Goal: Transaction & Acquisition: Purchase product/service

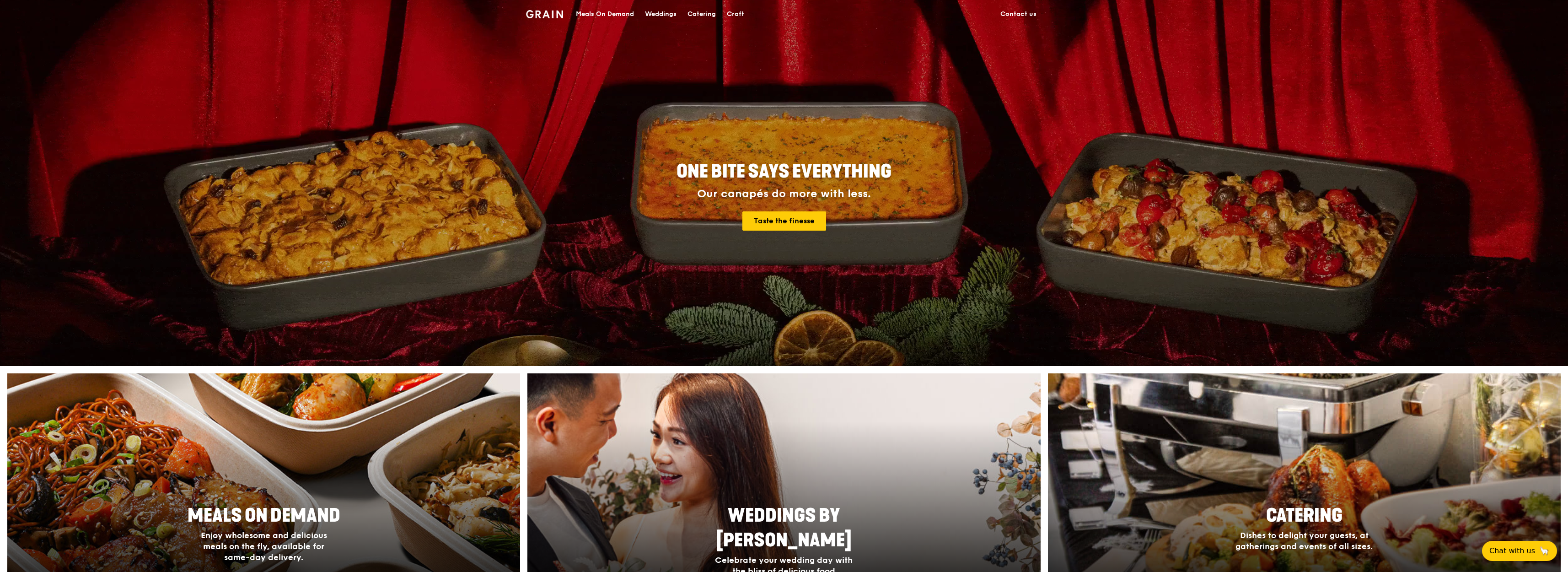
click at [610, 14] on div "Meals On Demand" at bounding box center [605, 15] width 58 height 28
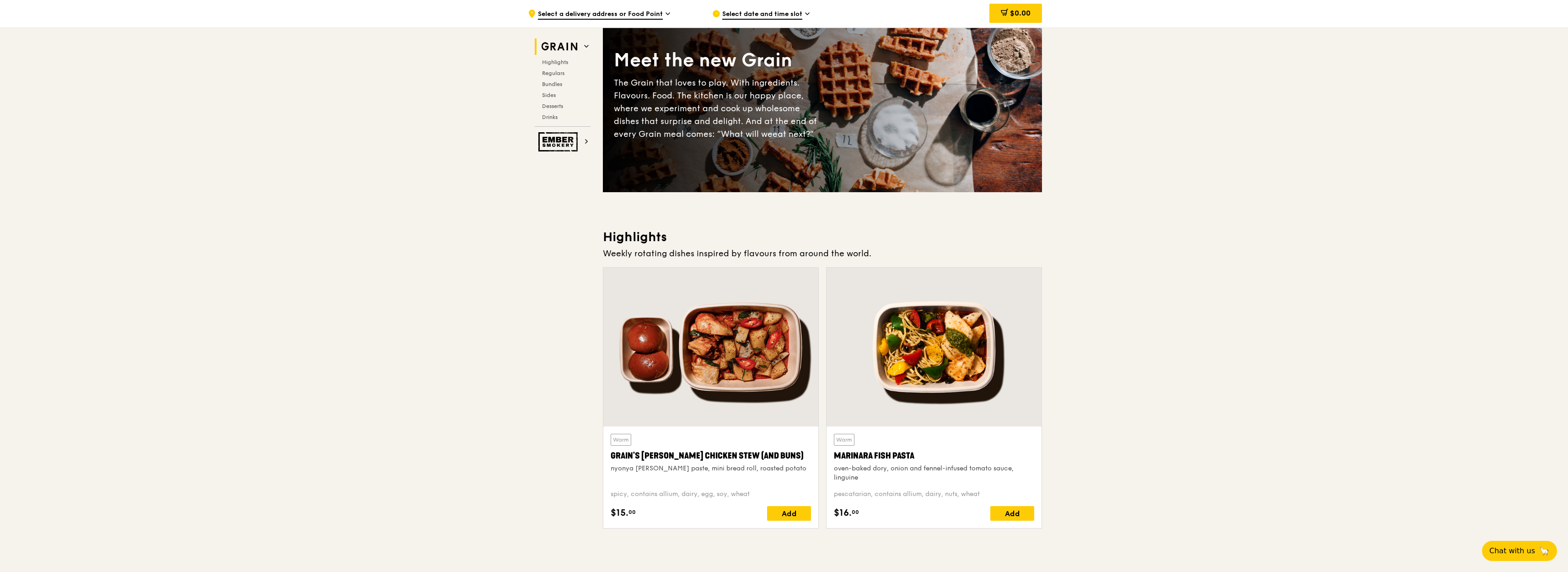
scroll to position [55, 0]
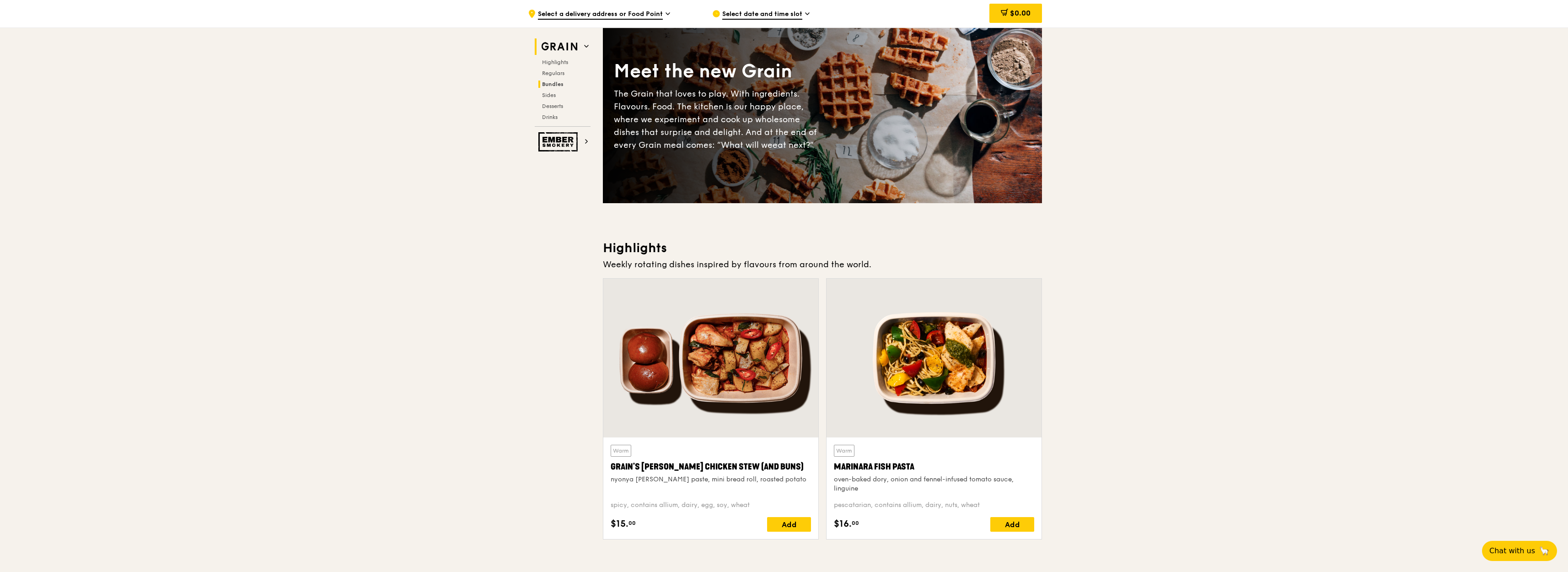
click at [562, 84] on span "Bundles" at bounding box center [553, 84] width 21 height 6
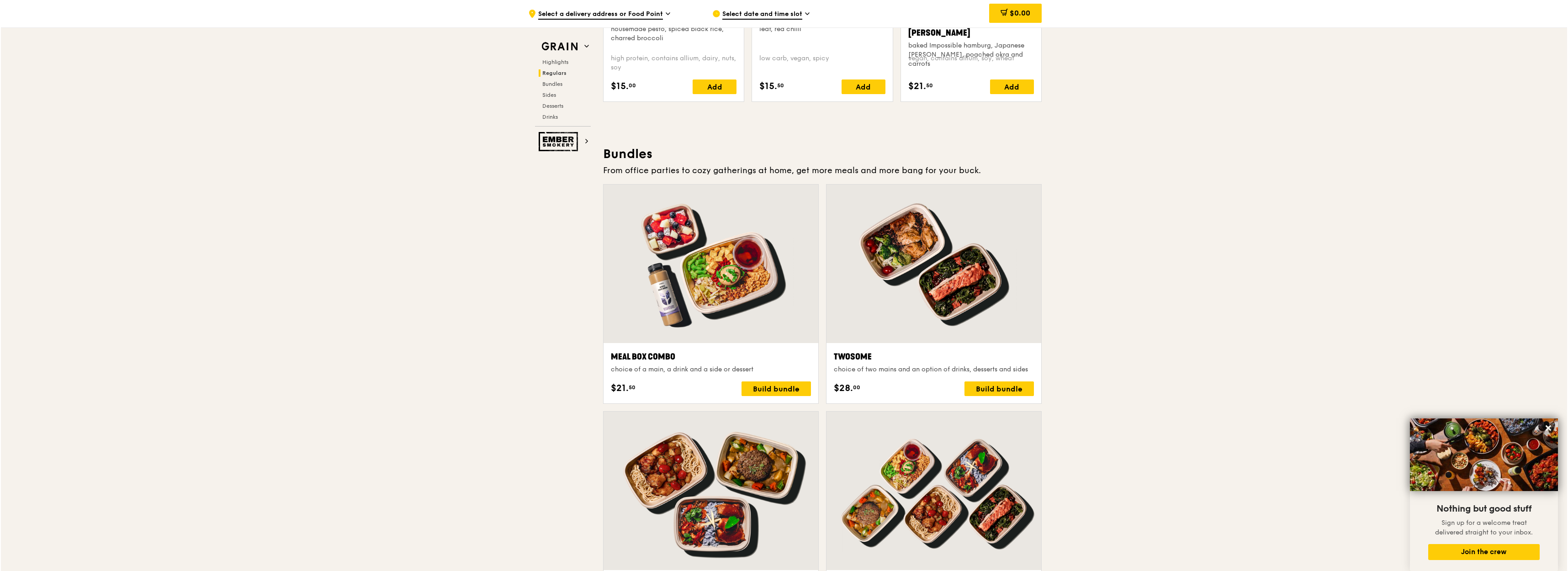
scroll to position [1150, 0]
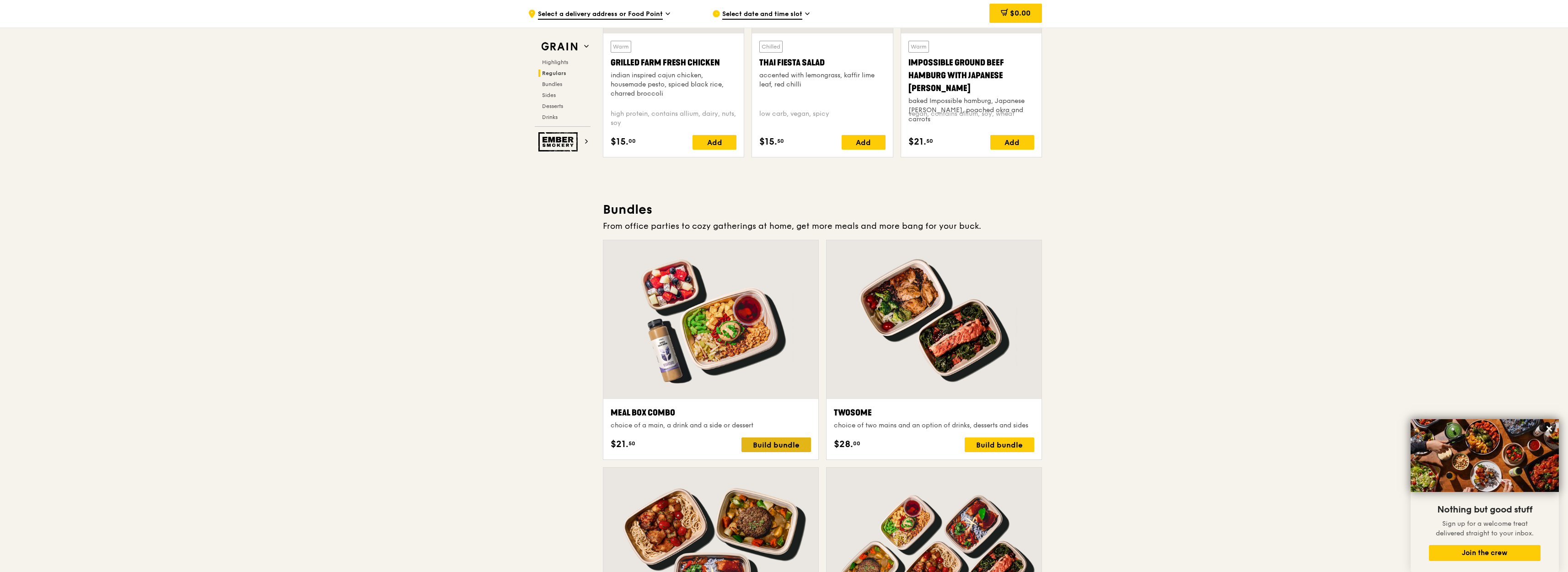
click at [777, 447] on div "Build bundle" at bounding box center [776, 444] width 69 height 15
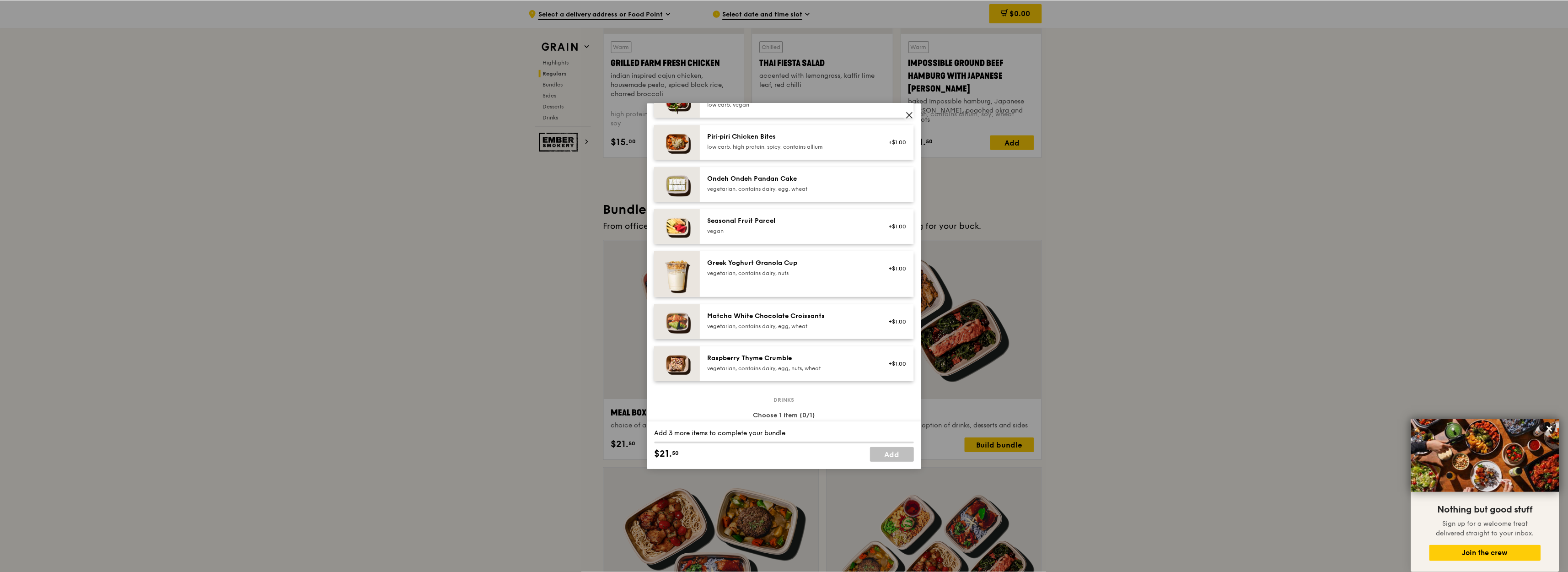
scroll to position [878, 0]
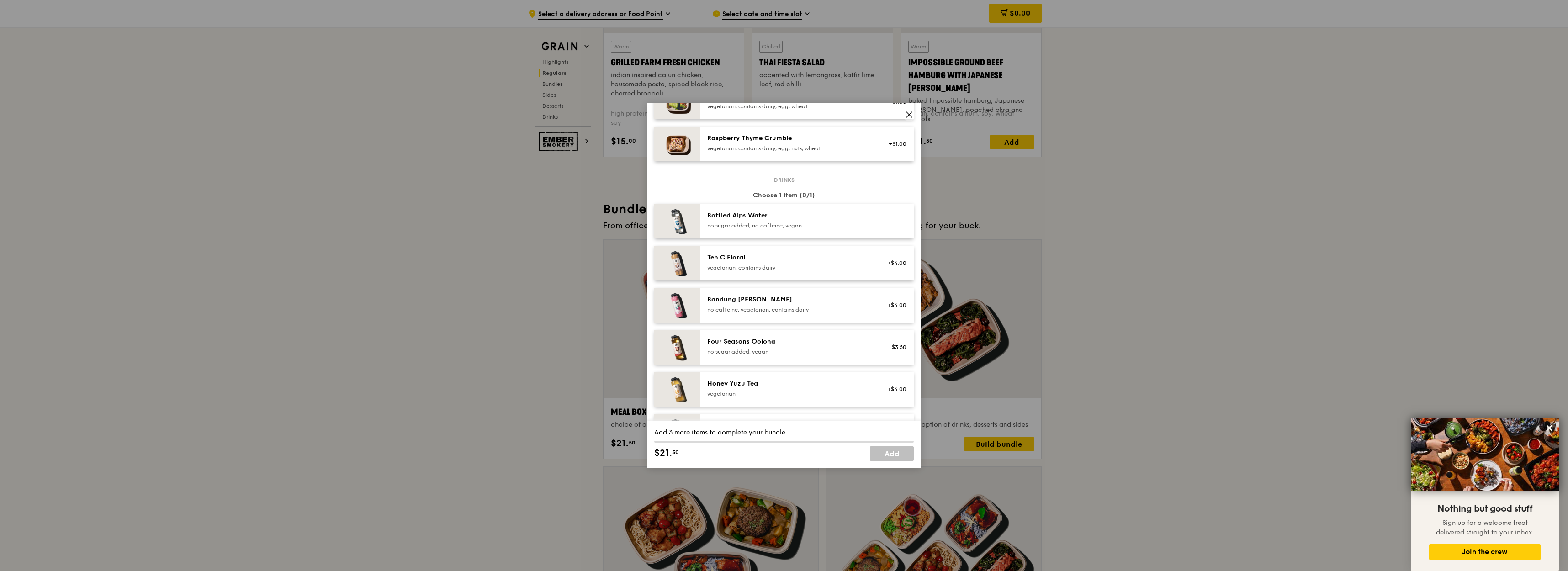
click at [908, 115] on icon at bounding box center [909, 115] width 6 height 6
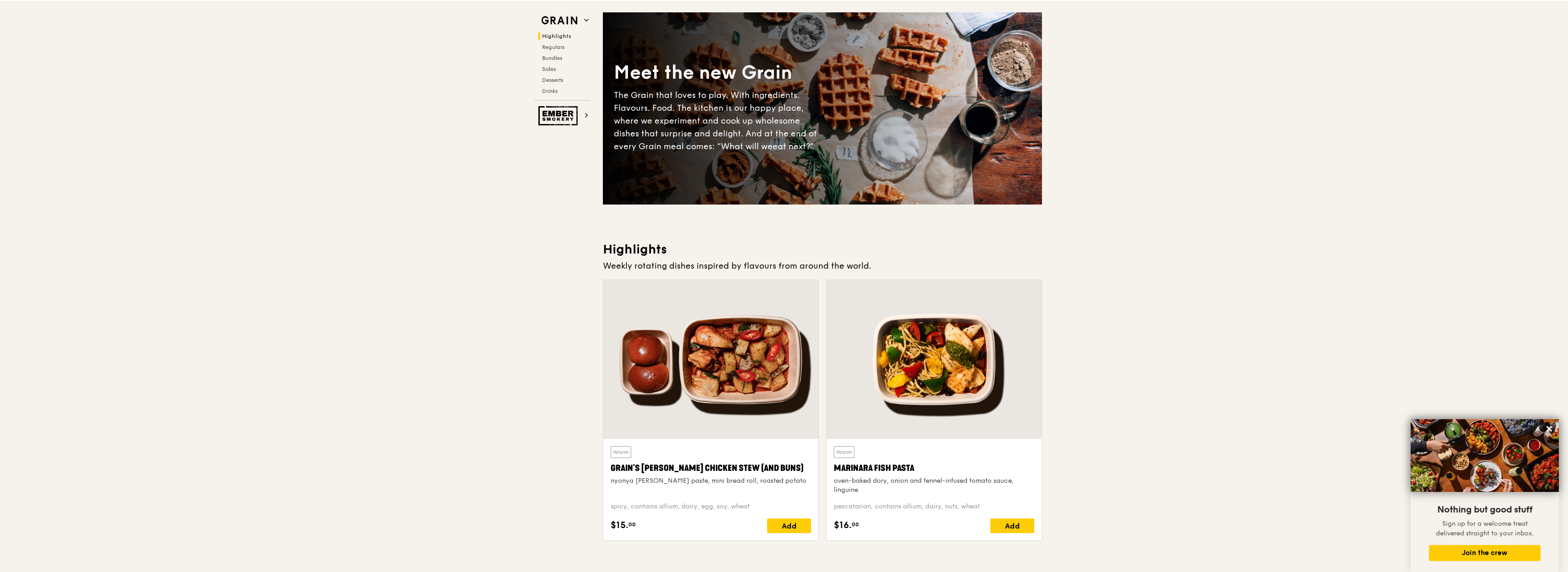
scroll to position [0, 0]
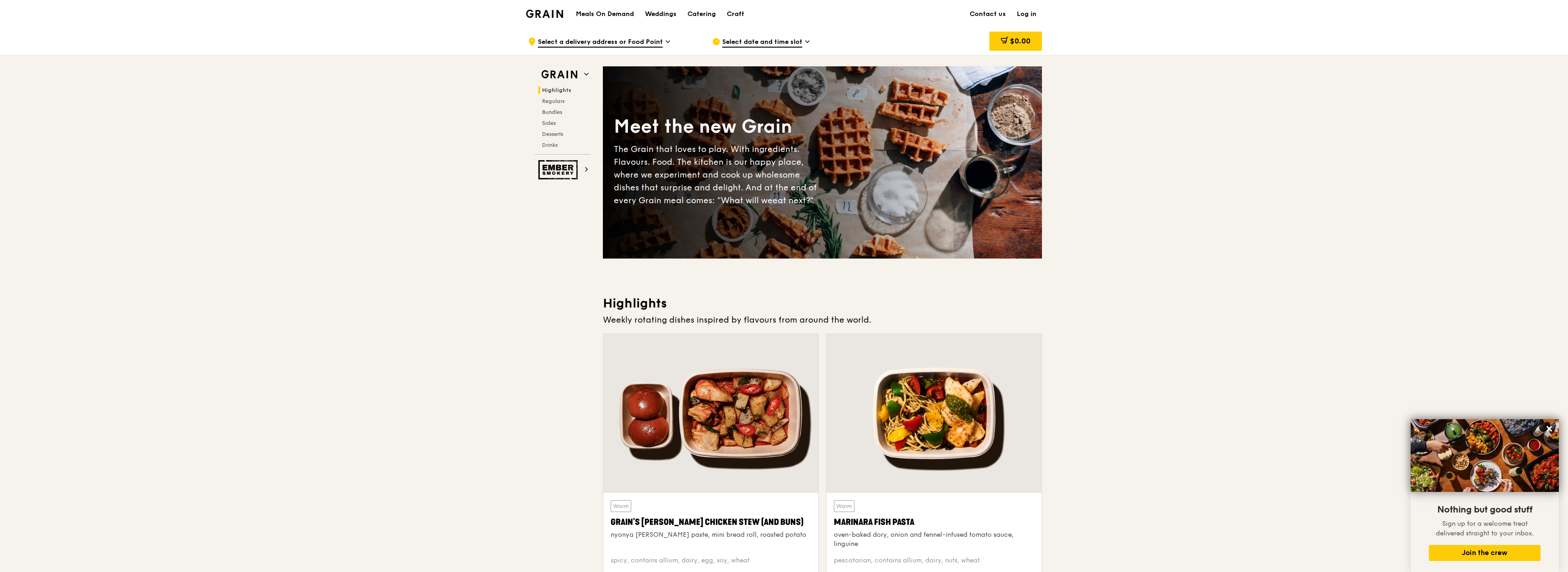
click at [599, 18] on h1 "Meals On Demand" at bounding box center [605, 14] width 58 height 9
click at [601, 12] on h1 "Meals On Demand" at bounding box center [605, 14] width 58 height 9
click at [551, 114] on span "Bundles" at bounding box center [553, 112] width 21 height 6
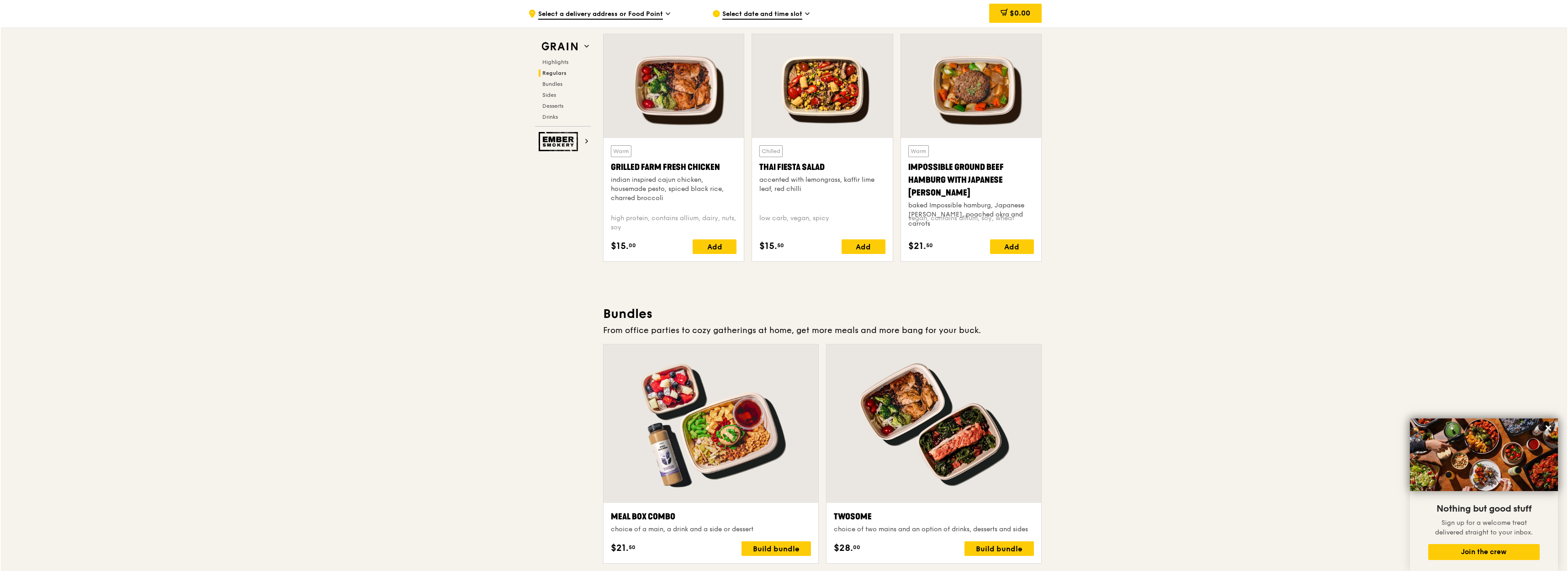
scroll to position [1315, 0]
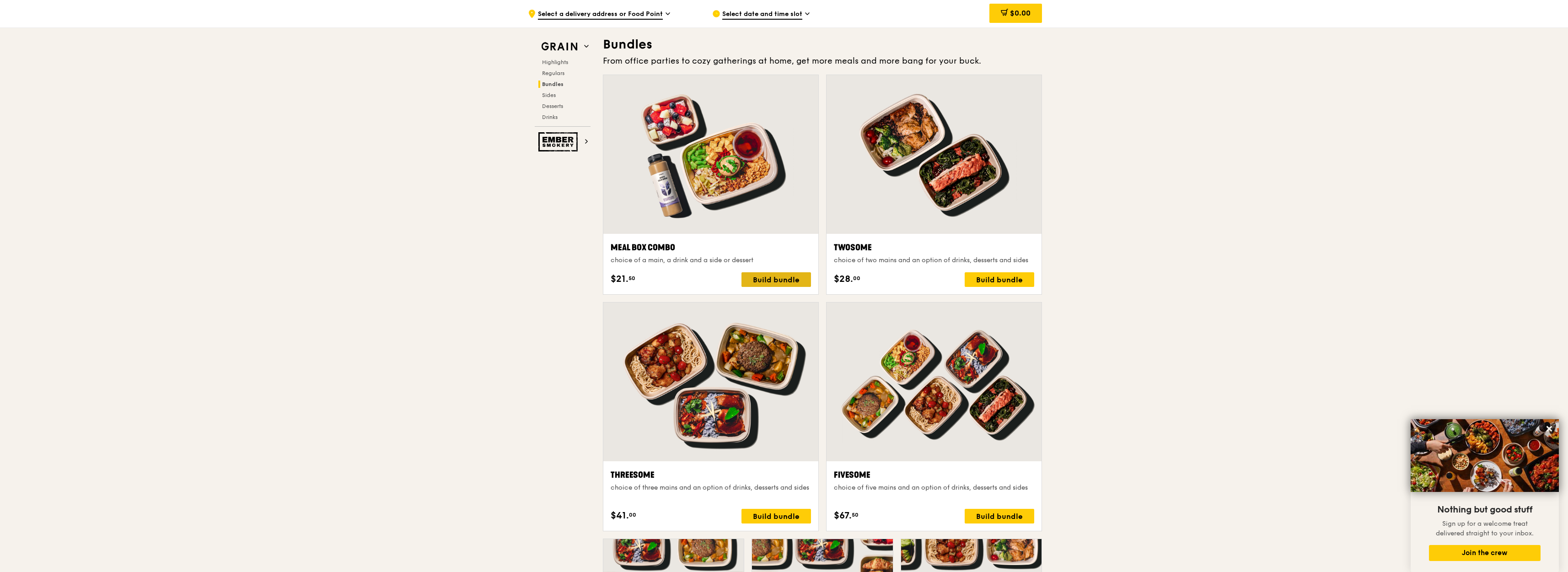
click at [757, 281] on div "Build bundle" at bounding box center [776, 279] width 69 height 15
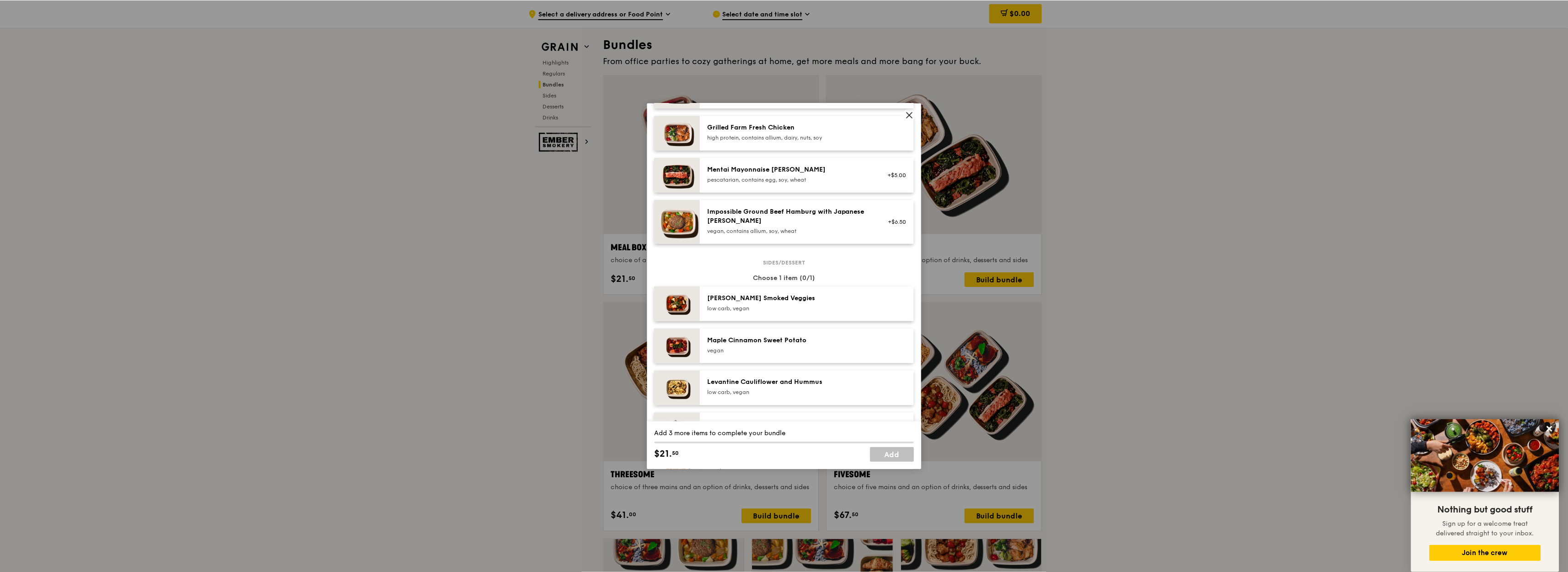
scroll to position [549, 0]
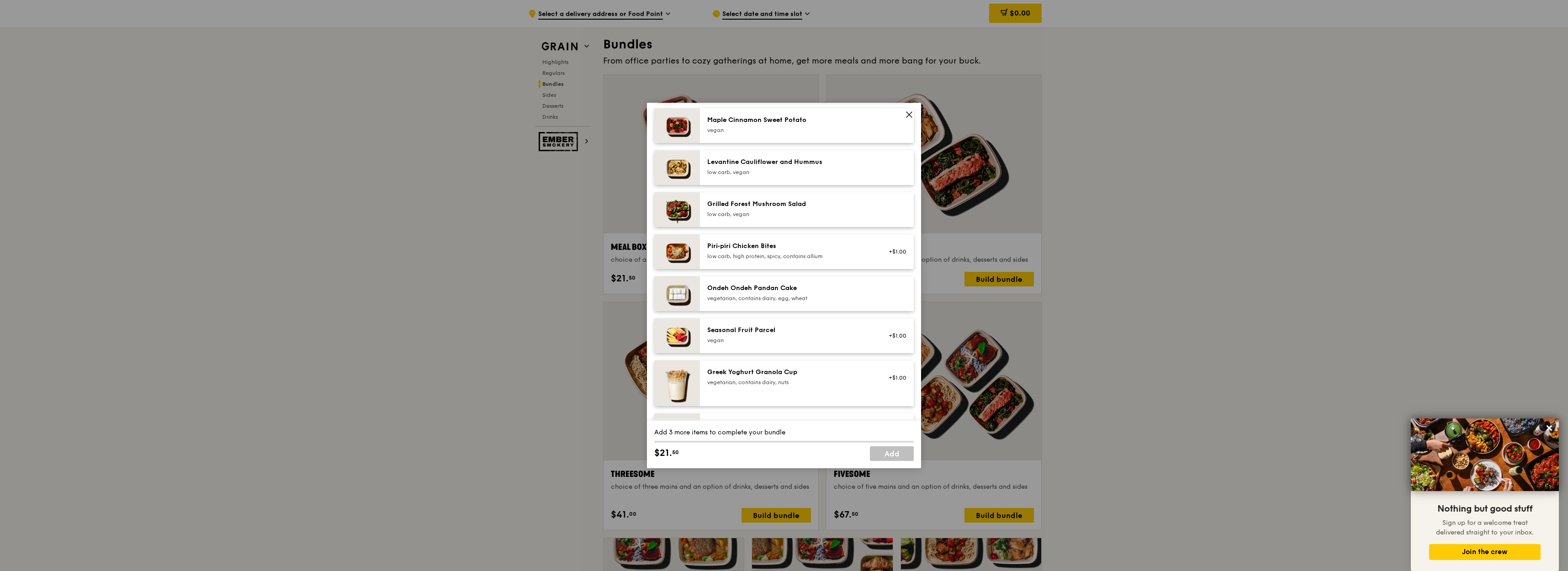
click at [913, 115] on icon at bounding box center [909, 115] width 8 height 8
